Goal: Task Accomplishment & Management: Manage account settings

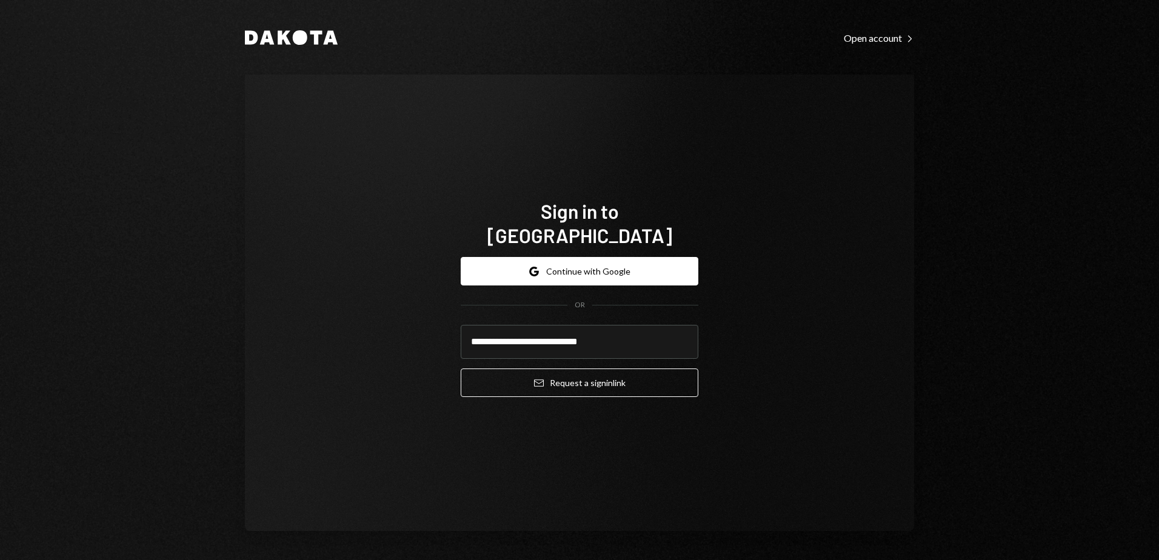
drag, startPoint x: 470, startPoint y: 313, endPoint x: 81, endPoint y: 280, distance: 391.3
click at [81, 280] on div "**********" at bounding box center [579, 280] width 1159 height 560
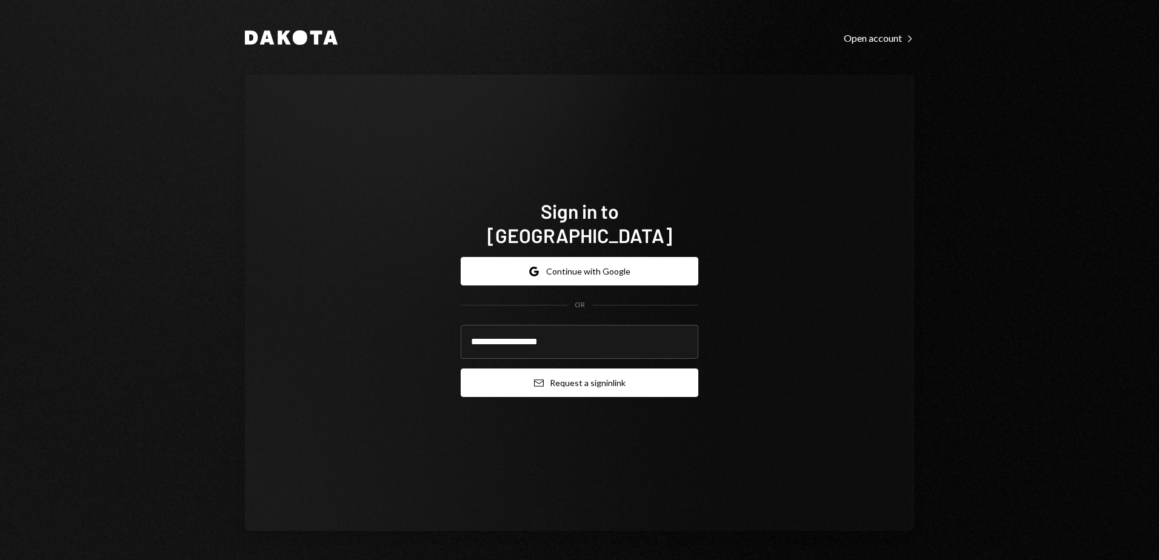
type input "**********"
click at [596, 374] on button "Email Request a sign in link" at bounding box center [580, 383] width 238 height 28
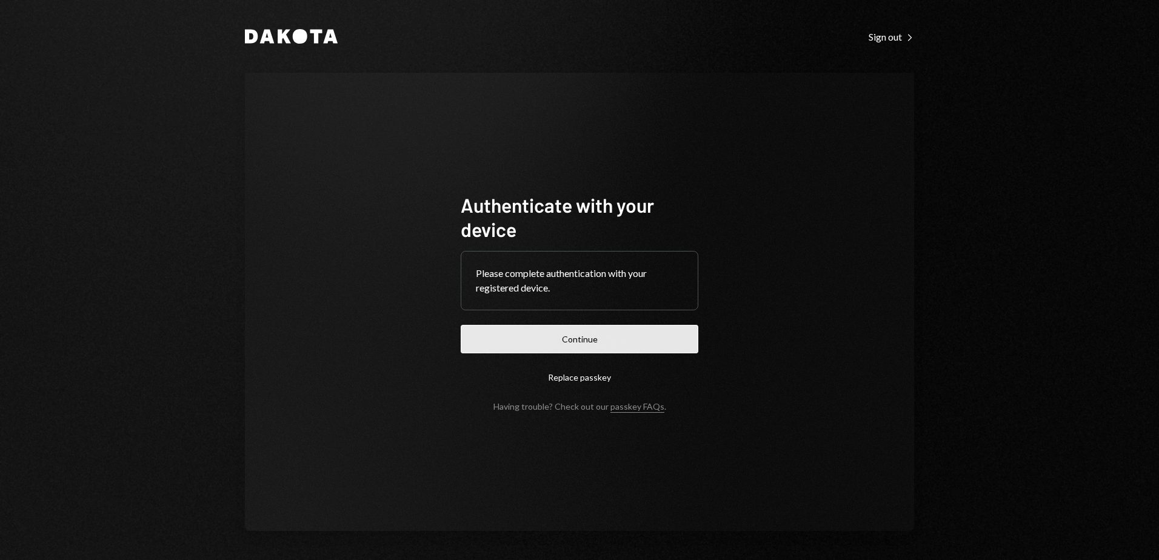
click at [657, 333] on button "Continue" at bounding box center [580, 339] width 238 height 28
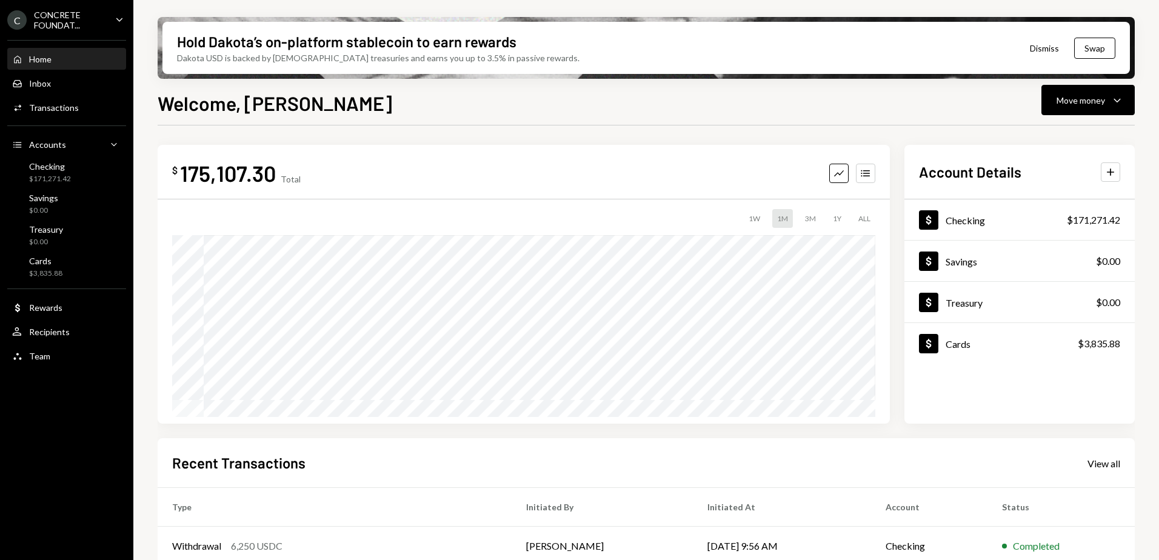
click at [102, 20] on div "CONCRETE FOUNDAT..." at bounding box center [70, 20] width 72 height 21
click at [289, 129] on div "$ 175,107.30 Total Graph Accounts 1W 1M 3M 1Y ALL Account Details Plus Dollar C…" at bounding box center [646, 436] width 977 height 620
click at [85, 16] on div "CONCRETE FOUNDAT..." at bounding box center [70, 20] width 72 height 21
drag, startPoint x: 45, startPoint y: 414, endPoint x: 14, endPoint y: 349, distance: 72.4
click at [45, 409] on div "C CONCRETE FOUNDAT... Caret Down Home Home Inbox Inbox Activities Transactions …" at bounding box center [66, 280] width 133 height 560
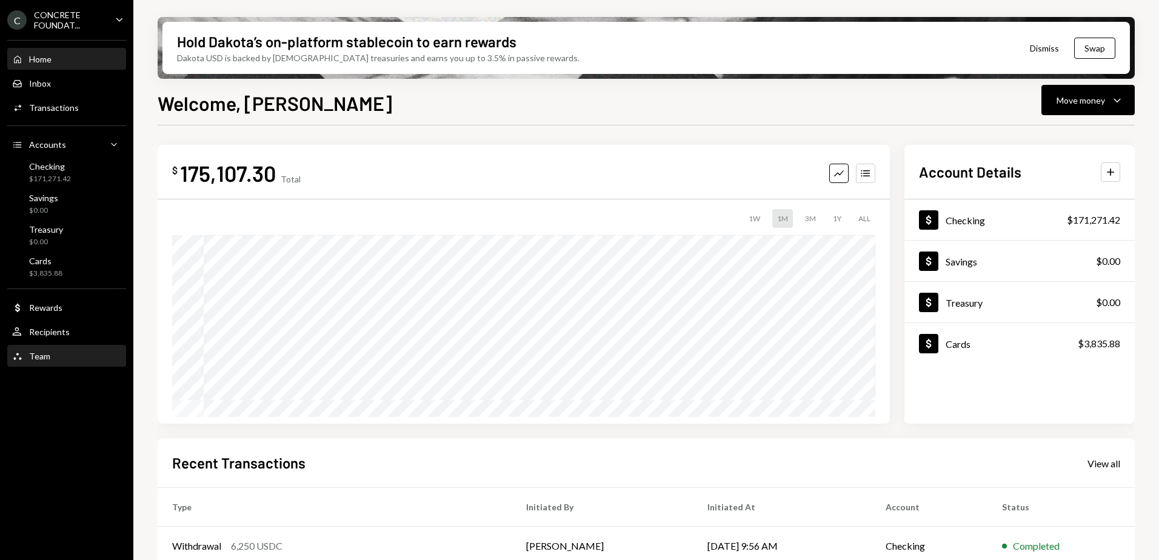
click at [42, 357] on div "Team" at bounding box center [39, 356] width 21 height 10
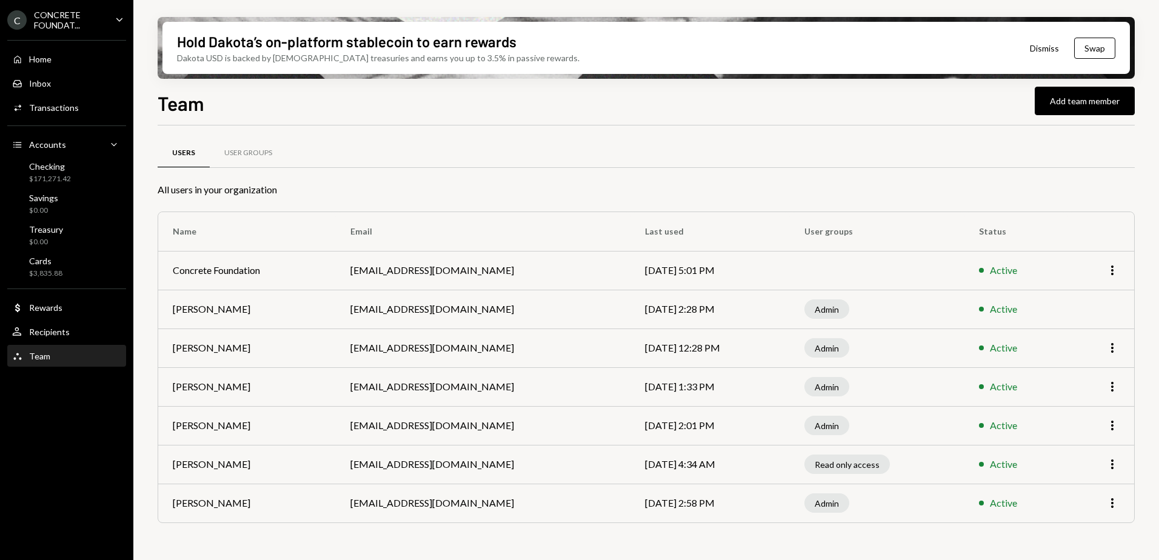
click at [66, 20] on div "CONCRETE FOUNDAT..." at bounding box center [70, 20] width 72 height 21
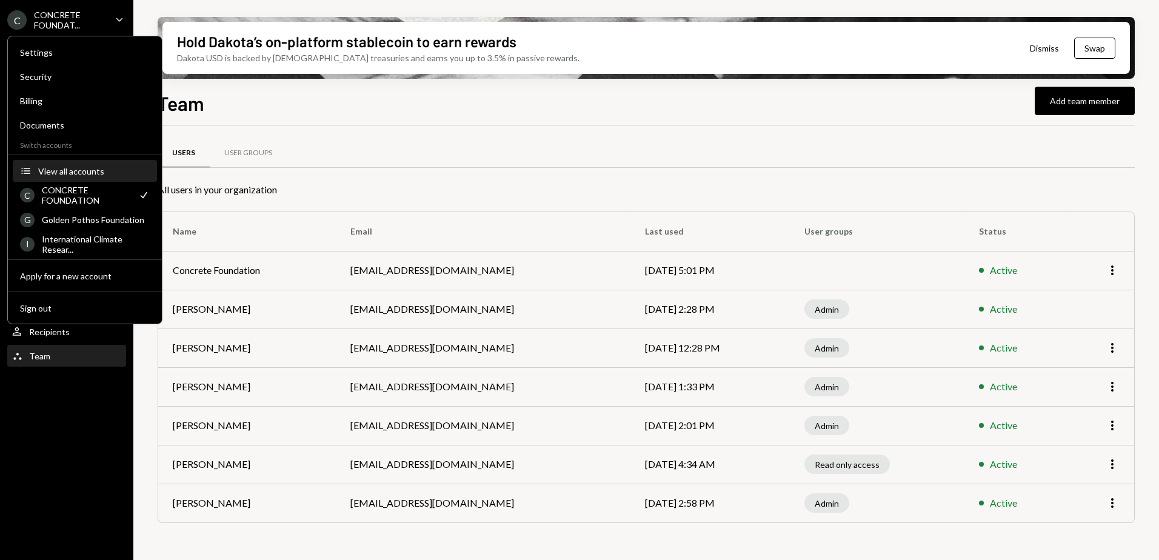
click at [76, 170] on div "View all accounts" at bounding box center [94, 171] width 112 height 10
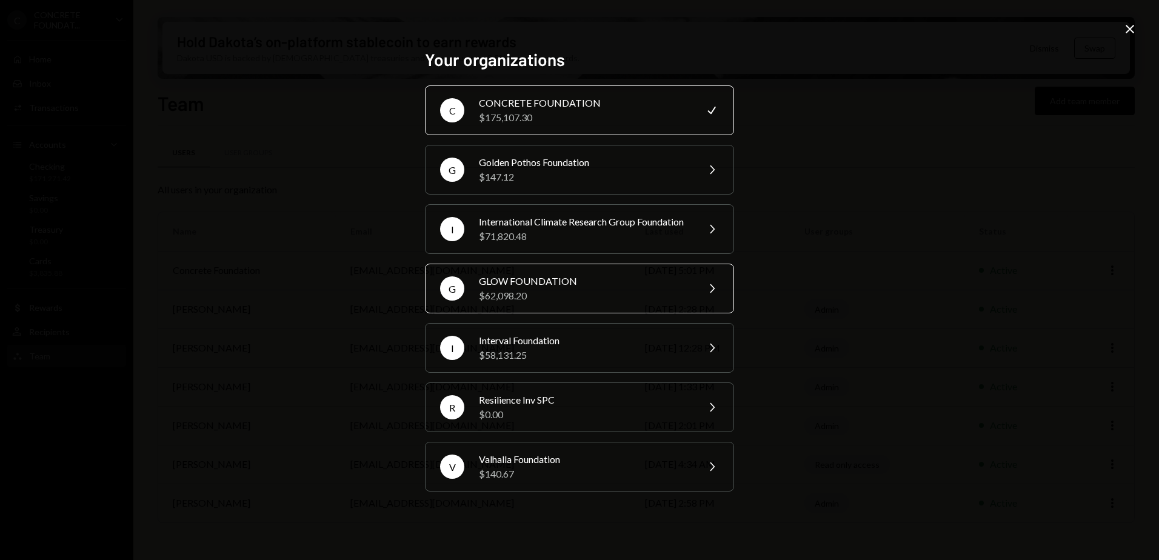
click at [576, 289] on div "GLOW FOUNDATION" at bounding box center [584, 281] width 211 height 15
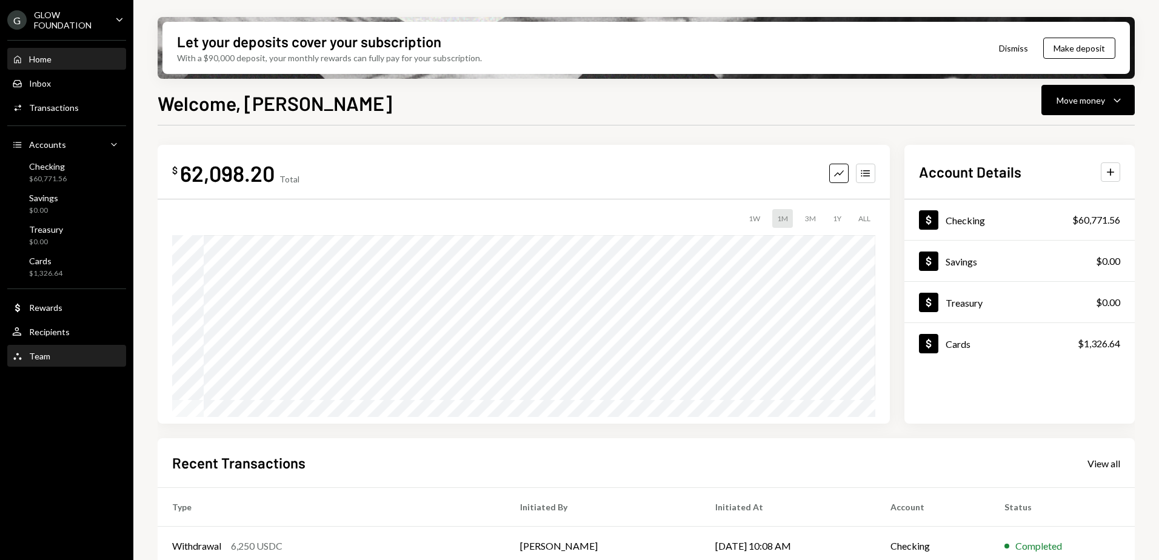
click at [55, 357] on div "Team Team" at bounding box center [66, 356] width 109 height 11
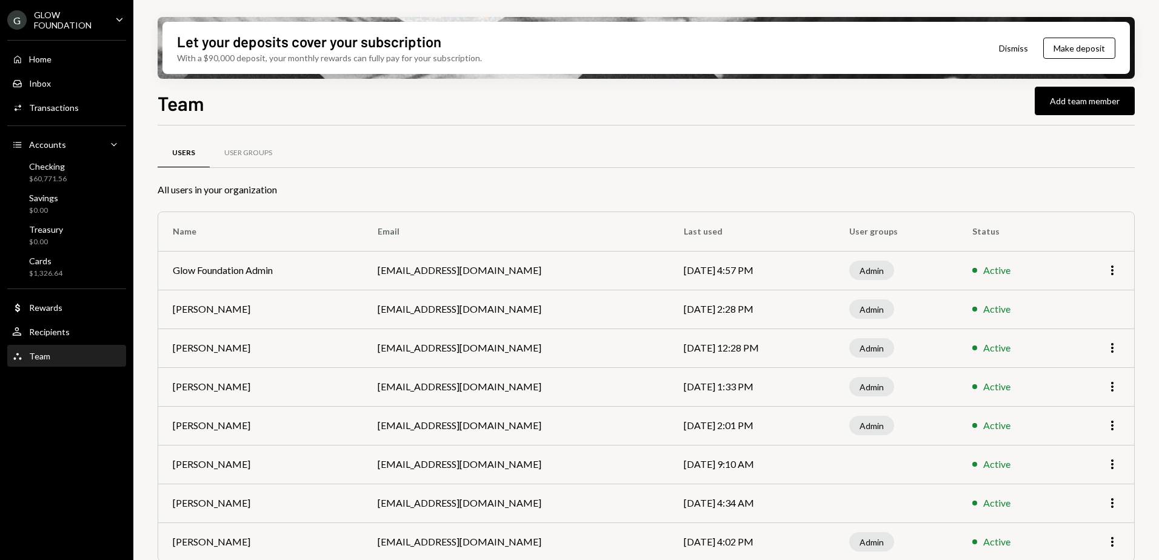
click at [112, 13] on div "G GLOW FOUNDATION Caret Down" at bounding box center [66, 20] width 133 height 21
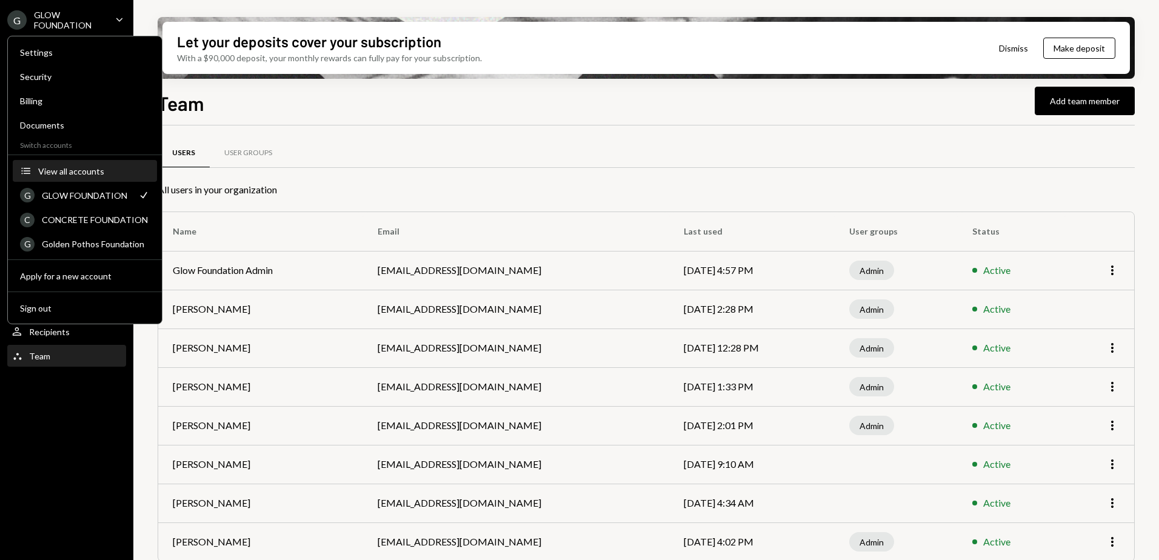
click at [62, 168] on div "View all accounts" at bounding box center [94, 171] width 112 height 10
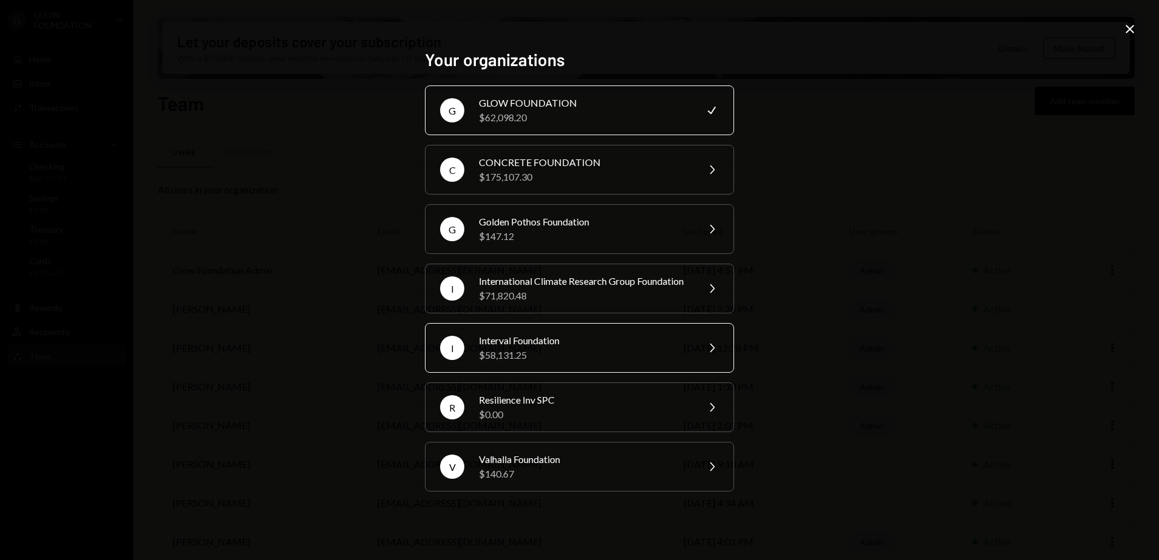
click at [570, 348] on div "Interval Foundation" at bounding box center [584, 340] width 211 height 15
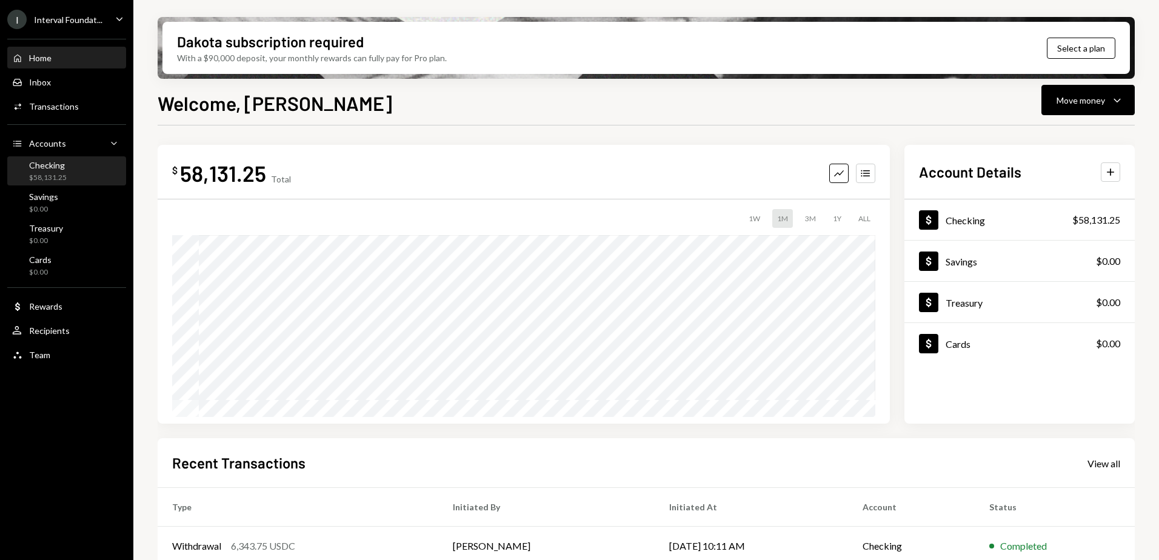
click at [31, 166] on div "Checking" at bounding box center [48, 165] width 38 height 10
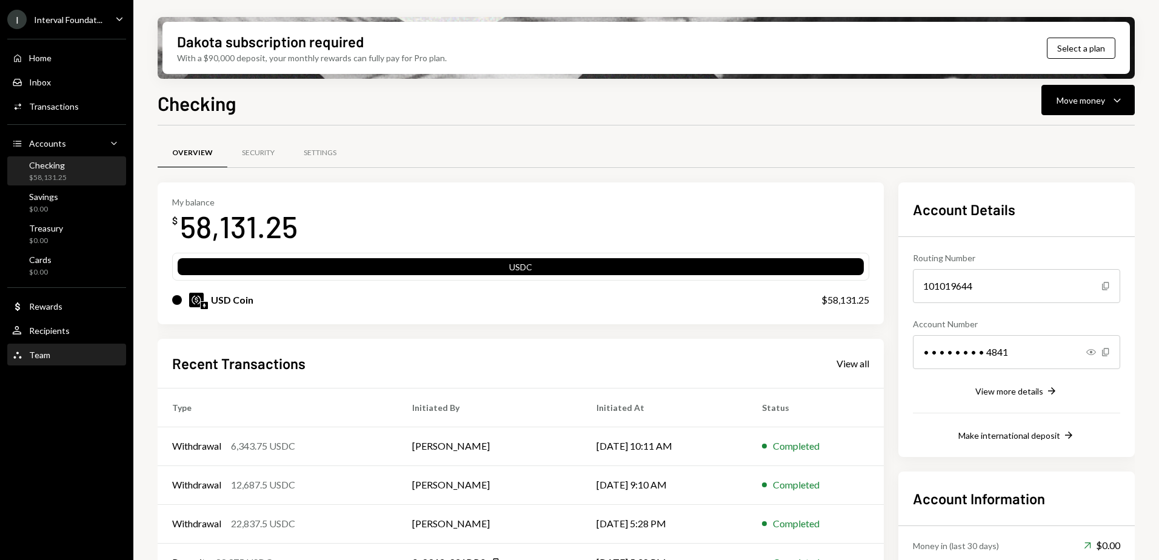
click at [50, 350] on div "Team Team" at bounding box center [66, 355] width 109 height 11
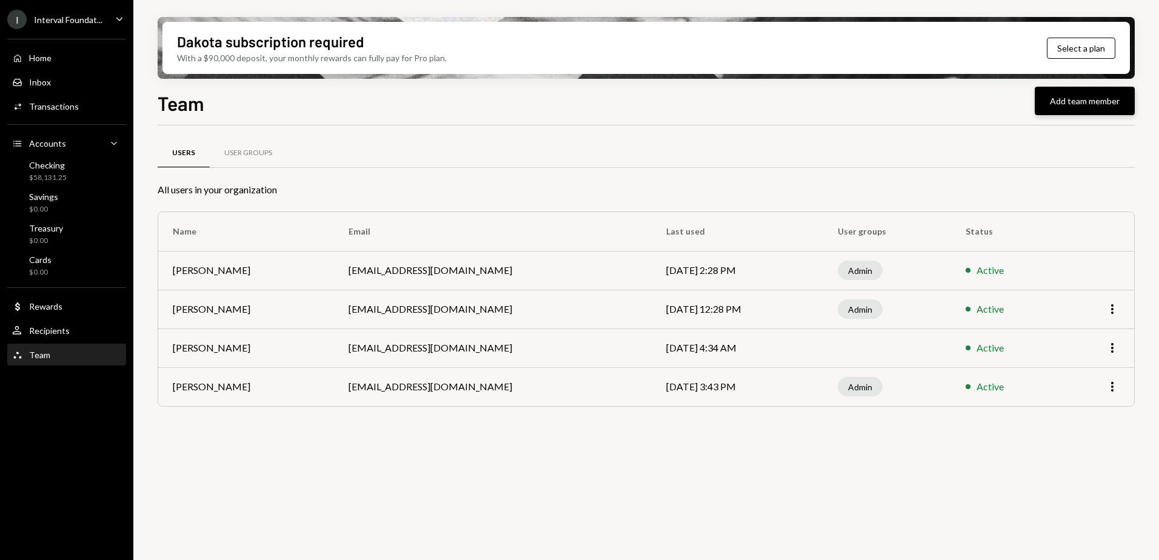
click at [1076, 98] on button "Add team member" at bounding box center [1085, 101] width 100 height 28
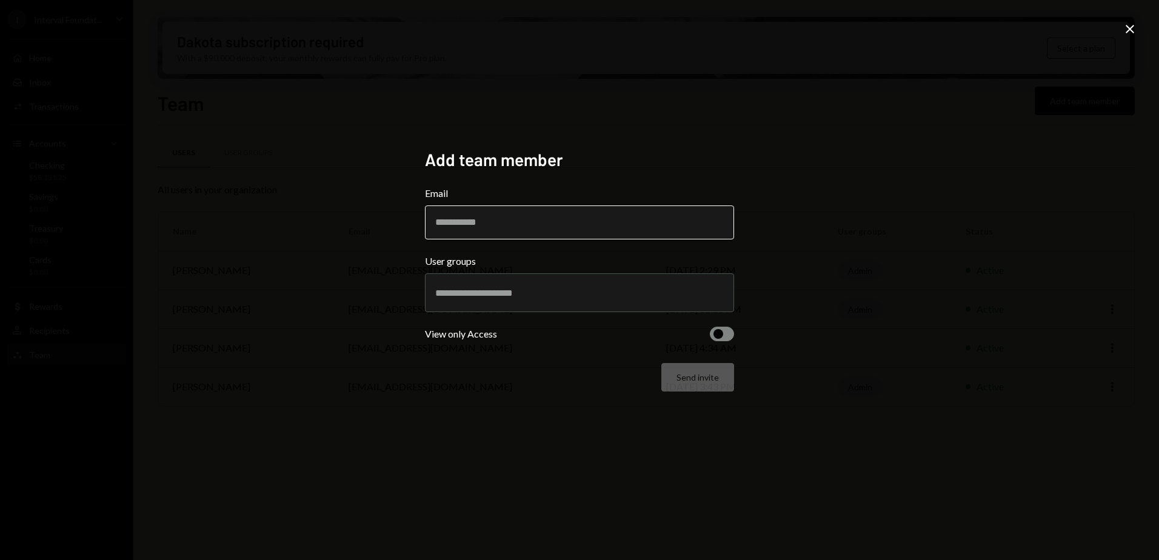
click at [469, 221] on input "Email" at bounding box center [579, 223] width 309 height 34
